Goal: Task Accomplishment & Management: Use online tool/utility

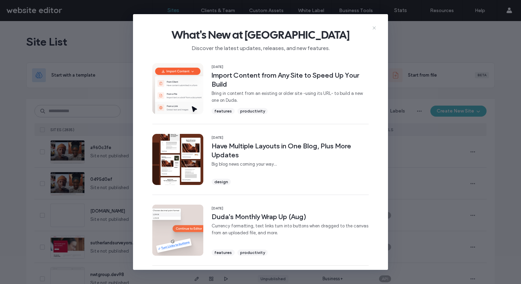
click at [374, 27] on icon at bounding box center [374, 28] width 6 height 6
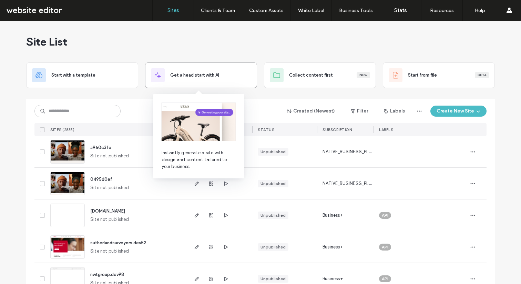
click at [209, 73] on span "Get a head start with AI" at bounding box center [194, 75] width 49 height 7
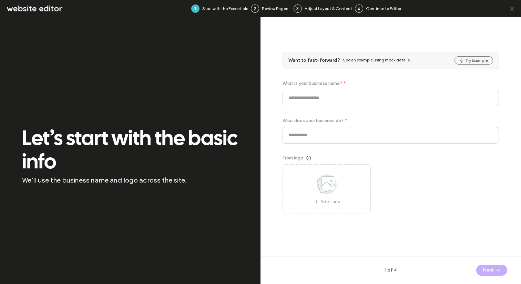
click at [514, 7] on icon at bounding box center [511, 8] width 7 height 7
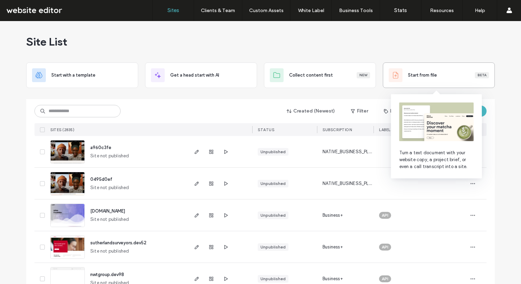
click at [412, 76] on span "Start from file" at bounding box center [422, 75] width 29 height 7
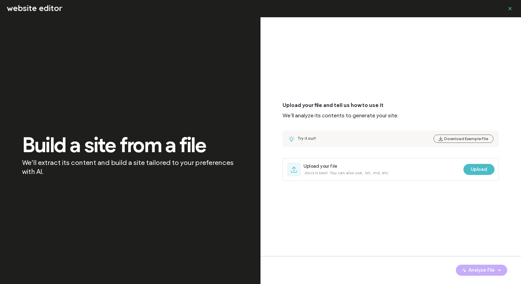
click at [510, 8] on icon "button" at bounding box center [510, 9] width 6 height 6
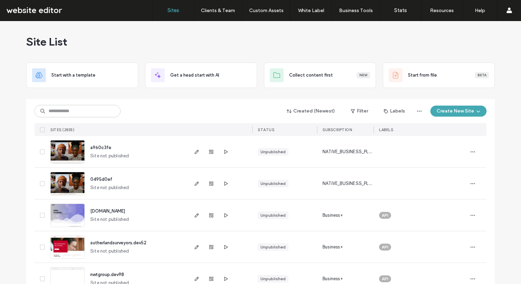
click at [458, 109] on button "Create New Site" at bounding box center [458, 110] width 56 height 11
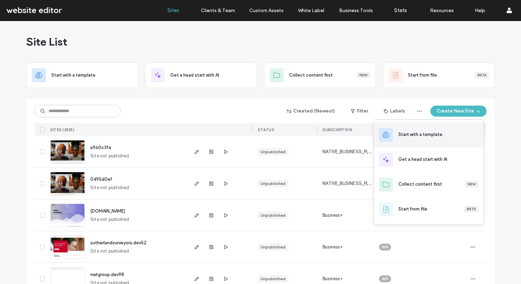
click at [446, 135] on div "Start with a template" at bounding box center [438, 134] width 80 height 7
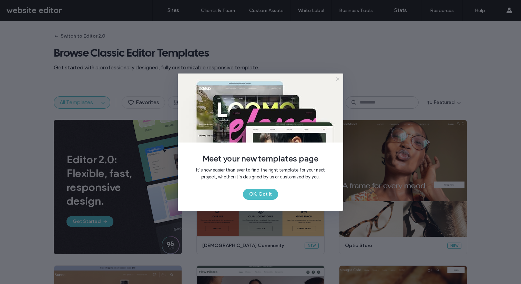
click at [338, 75] on img at bounding box center [260, 107] width 165 height 69
click at [337, 76] on icon at bounding box center [338, 79] width 6 height 6
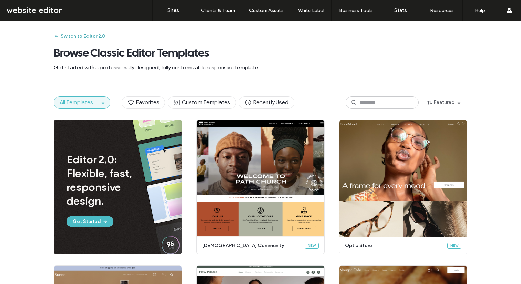
click at [75, 36] on button "Switch to Editor 2.0" at bounding box center [80, 36] width 52 height 11
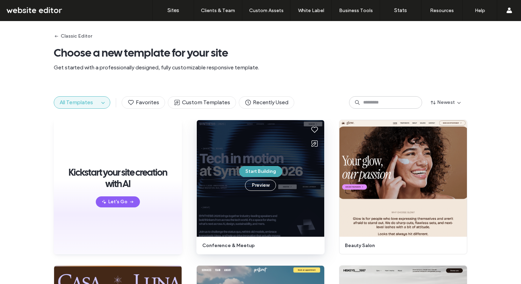
click at [254, 173] on button "Start Building" at bounding box center [260, 171] width 43 height 11
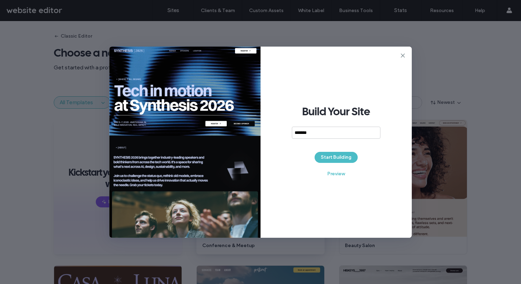
type input "*******"
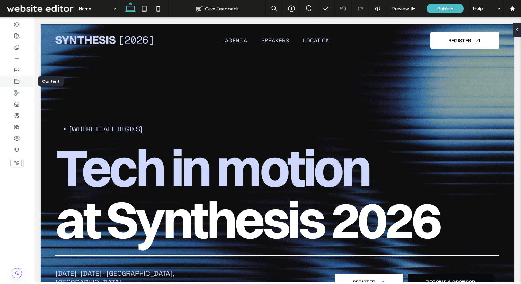
click at [19, 80] on use at bounding box center [17, 81] width 4 height 4
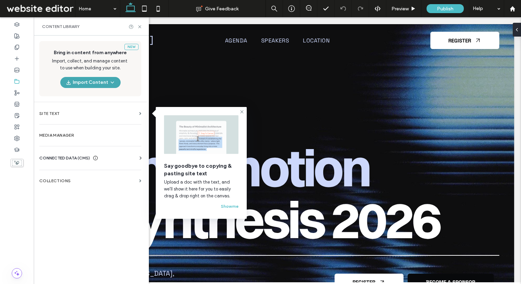
click at [96, 82] on button "Import Content" at bounding box center [90, 82] width 60 height 11
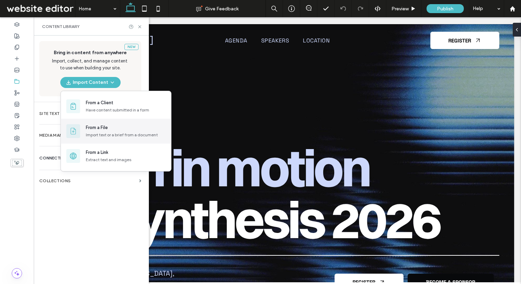
click at [115, 125] on div "From a File" at bounding box center [126, 127] width 80 height 7
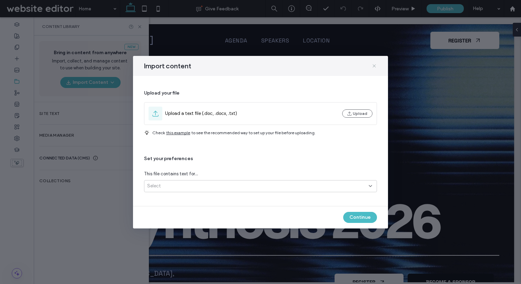
click at [373, 68] on icon at bounding box center [374, 66] width 6 height 6
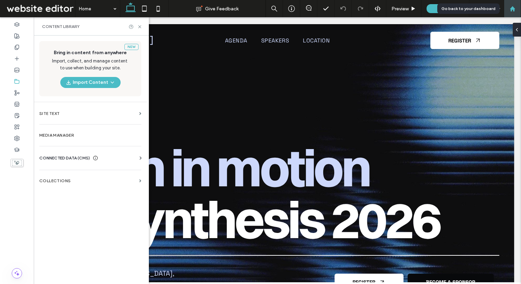
click at [512, 10] on icon at bounding box center [513, 9] width 6 height 6
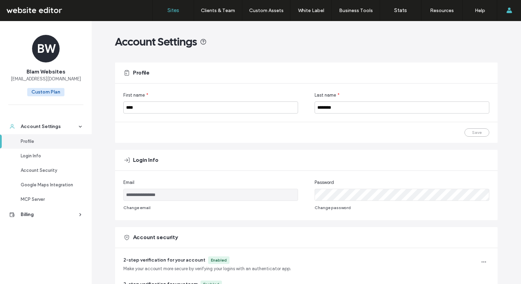
click at [165, 8] on link "Sites" at bounding box center [173, 10] width 41 height 21
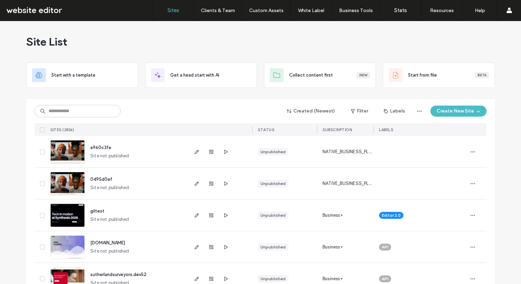
click at [92, 208] on span "giltest" at bounding box center [97, 210] width 14 height 5
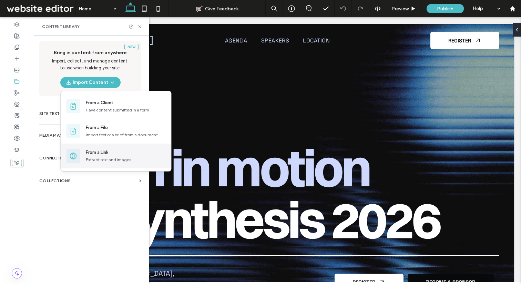
click at [101, 156] on div "Extract text and images" at bounding box center [126, 159] width 80 height 6
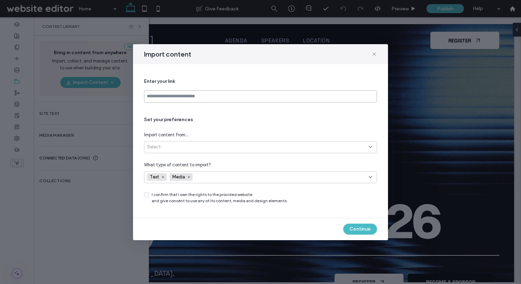
click at [189, 98] on input at bounding box center [260, 96] width 233 height 12
click at [185, 141] on div "Select" at bounding box center [260, 147] width 233 height 12
click at [371, 121] on span "Set your preferences" at bounding box center [260, 119] width 233 height 7
click at [376, 53] on icon at bounding box center [374, 54] width 6 height 6
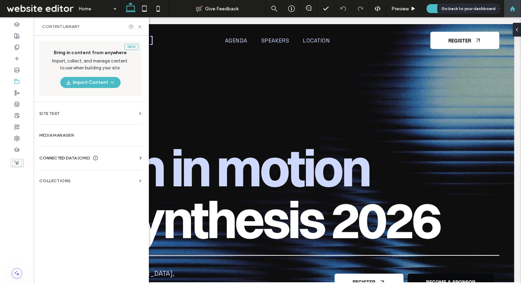
click at [513, 13] on div at bounding box center [512, 8] width 17 height 17
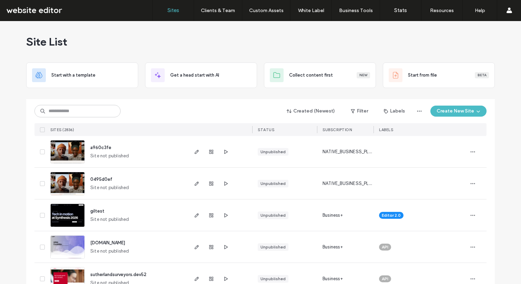
scroll to position [17, 0]
